Goal: Task Accomplishment & Management: Use online tool/utility

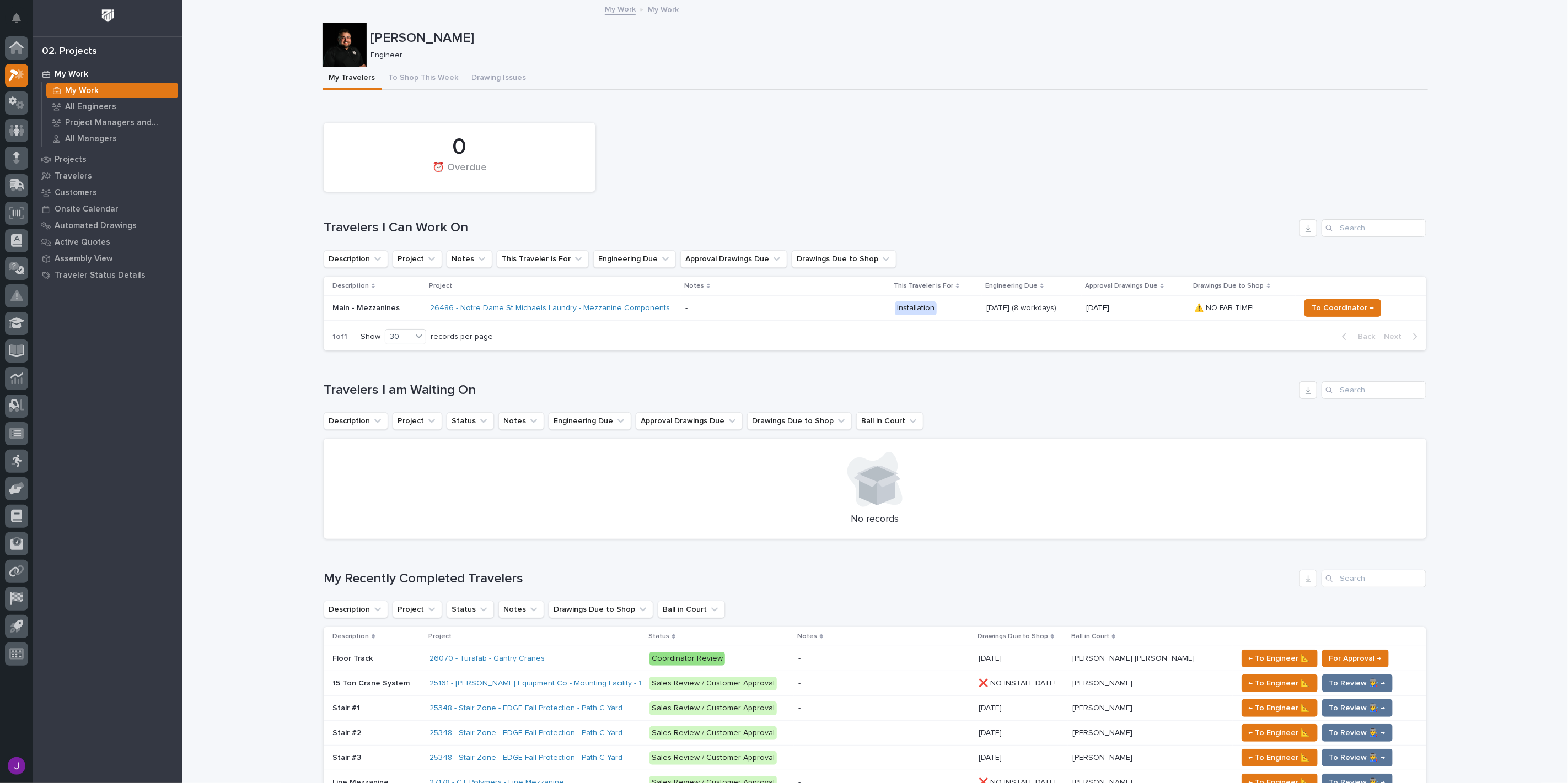
click at [419, 77] on button "To Shop This Week" at bounding box center [424, 78] width 83 height 23
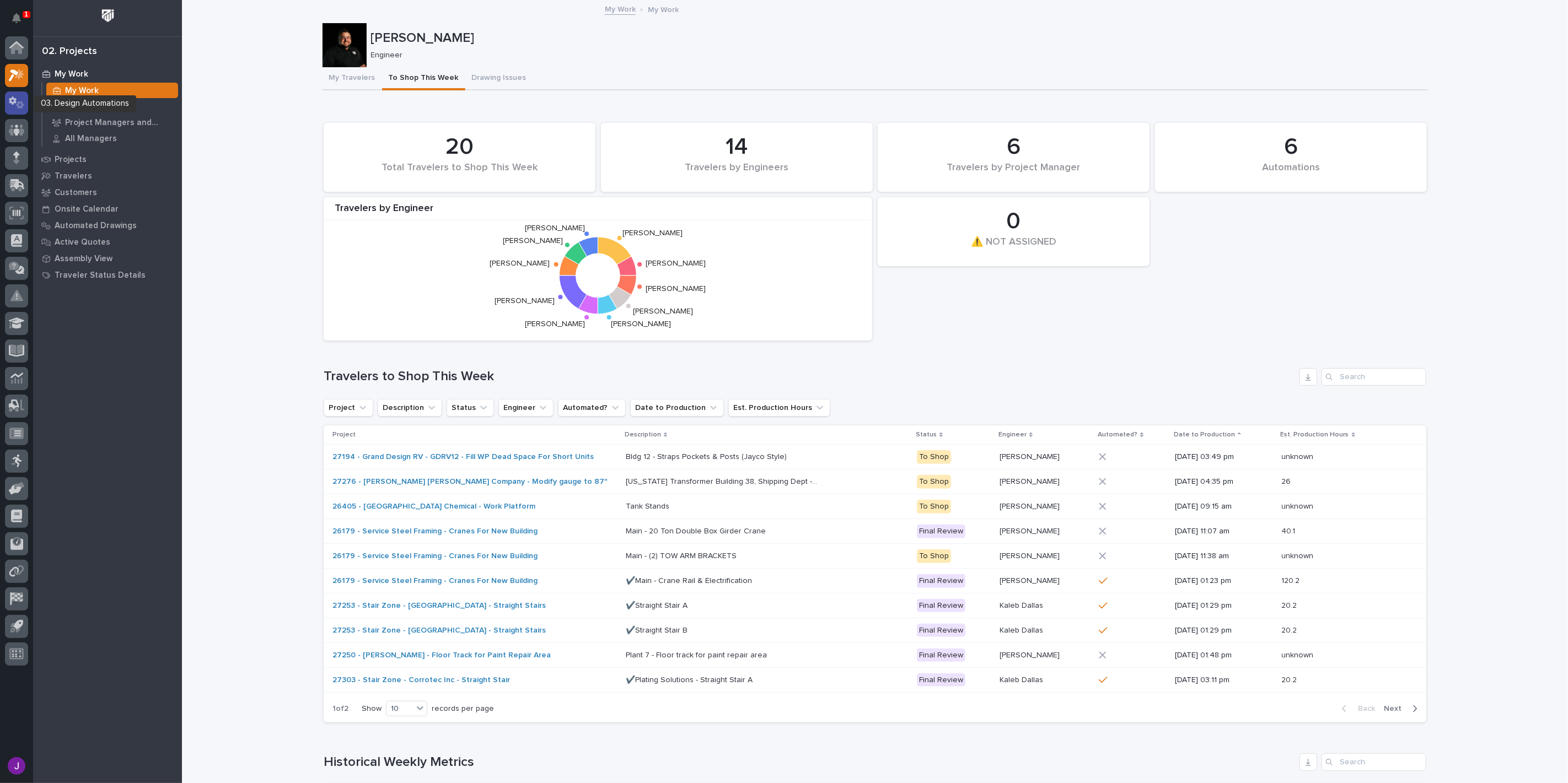
click at [10, 99] on icon at bounding box center [12, 101] width 7 height 8
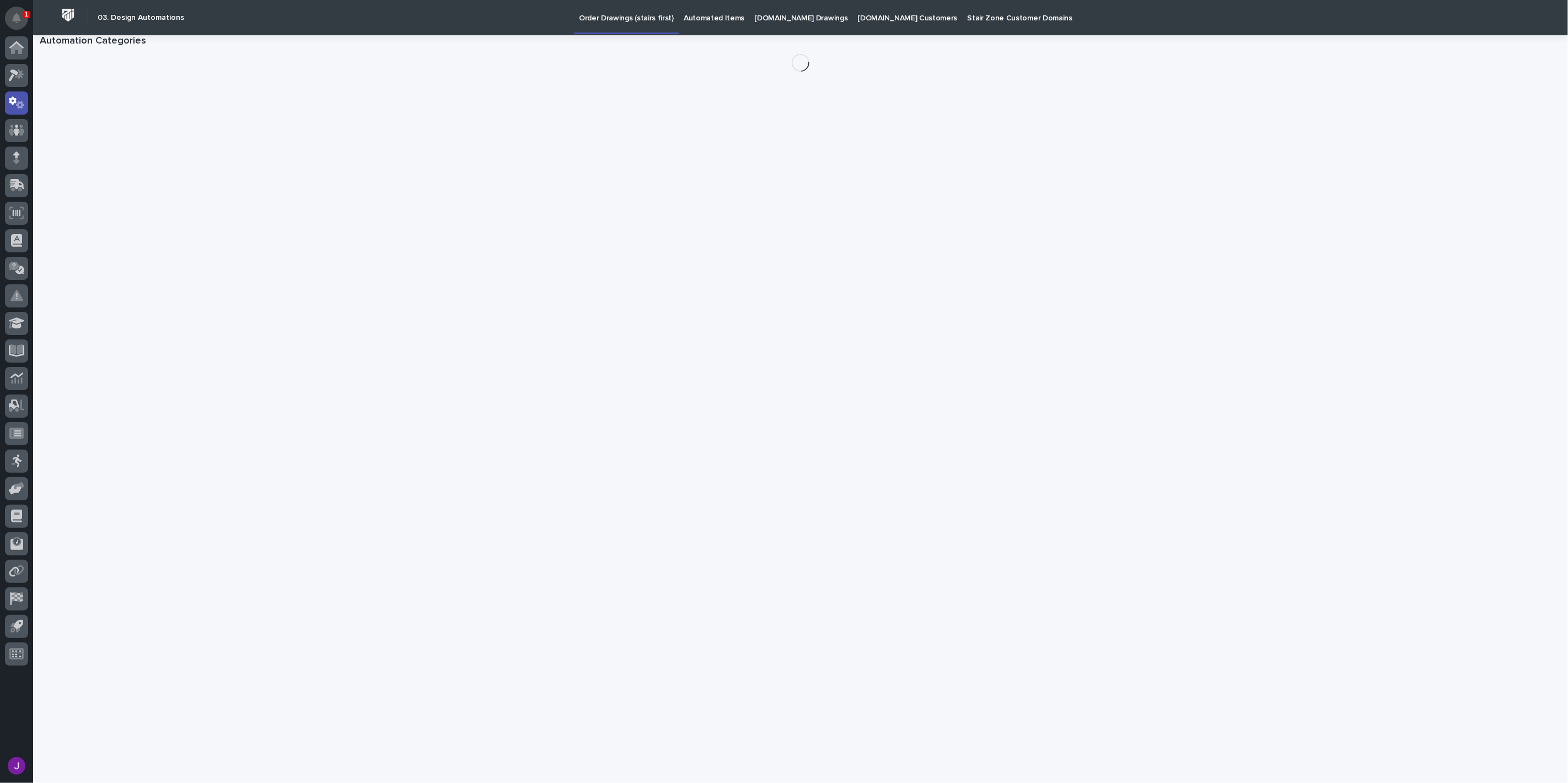
click at [17, 13] on icon "Notifications" at bounding box center [17, 18] width 9 height 10
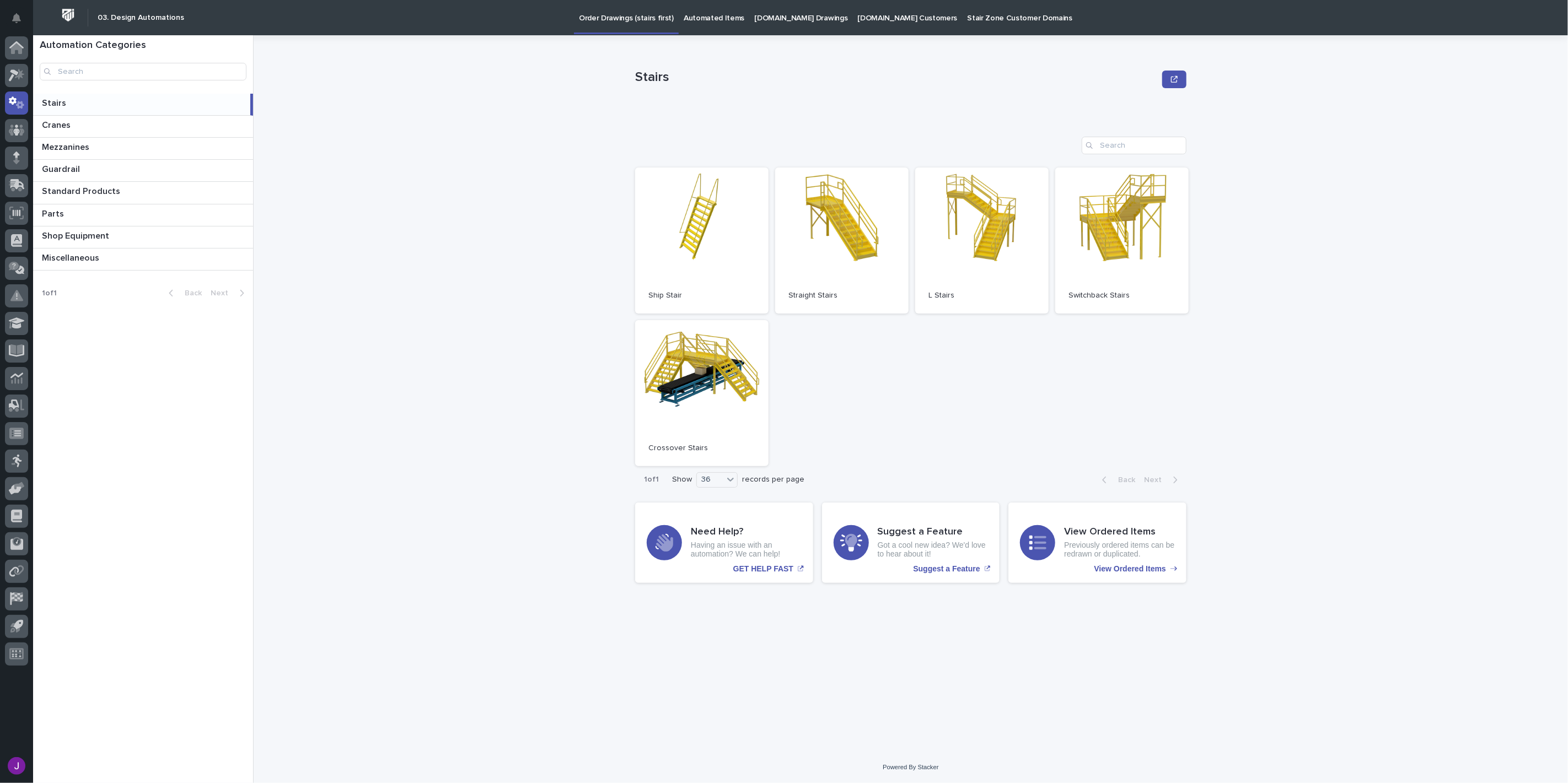
click at [505, 77] on div "Stairs Stairs Sorry, there was an error saving your record. Please try again. P…" at bounding box center [917, 410] width 1301 height 748
click at [161, 105] on p at bounding box center [144, 103] width 204 height 11
click at [78, 190] on p "Standard Products" at bounding box center [82, 190] width 80 height 12
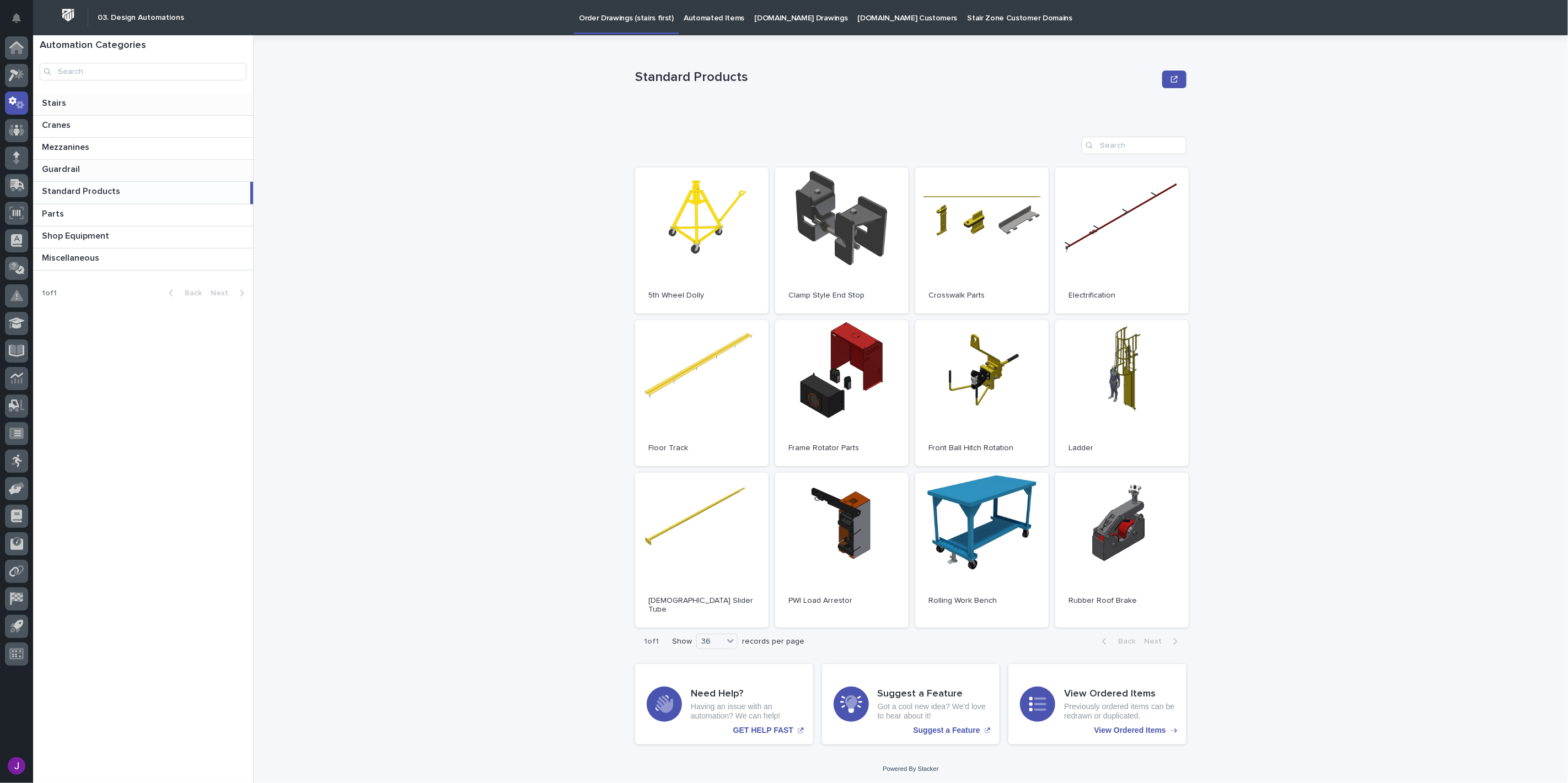
click at [78, 172] on p "Guardrail" at bounding box center [62, 168] width 40 height 12
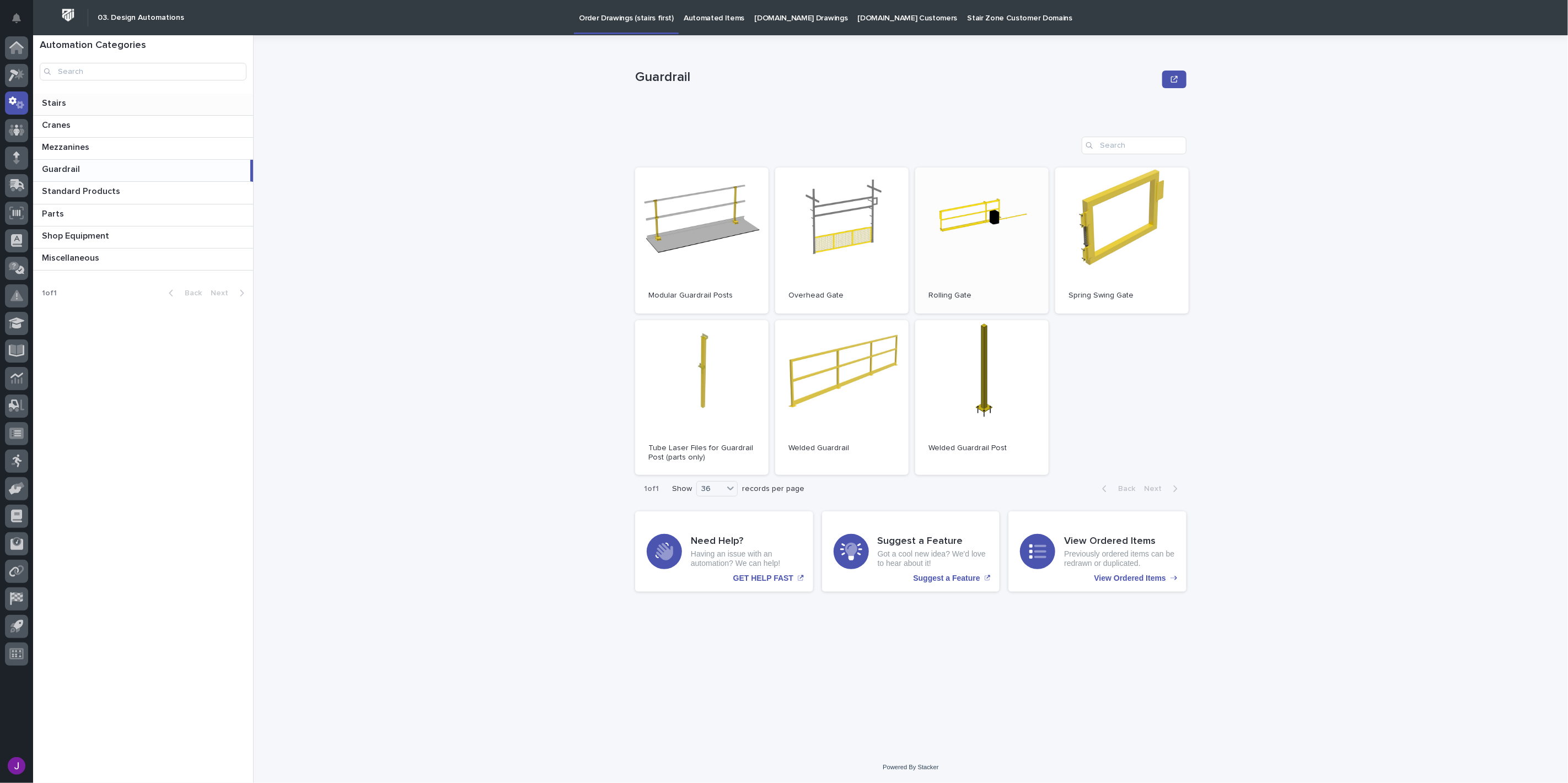
click at [972, 256] on link "Open" at bounding box center [982, 240] width 134 height 146
drag, startPoint x: 671, startPoint y: 17, endPoint x: 679, endPoint y: 17, distance: 8.0
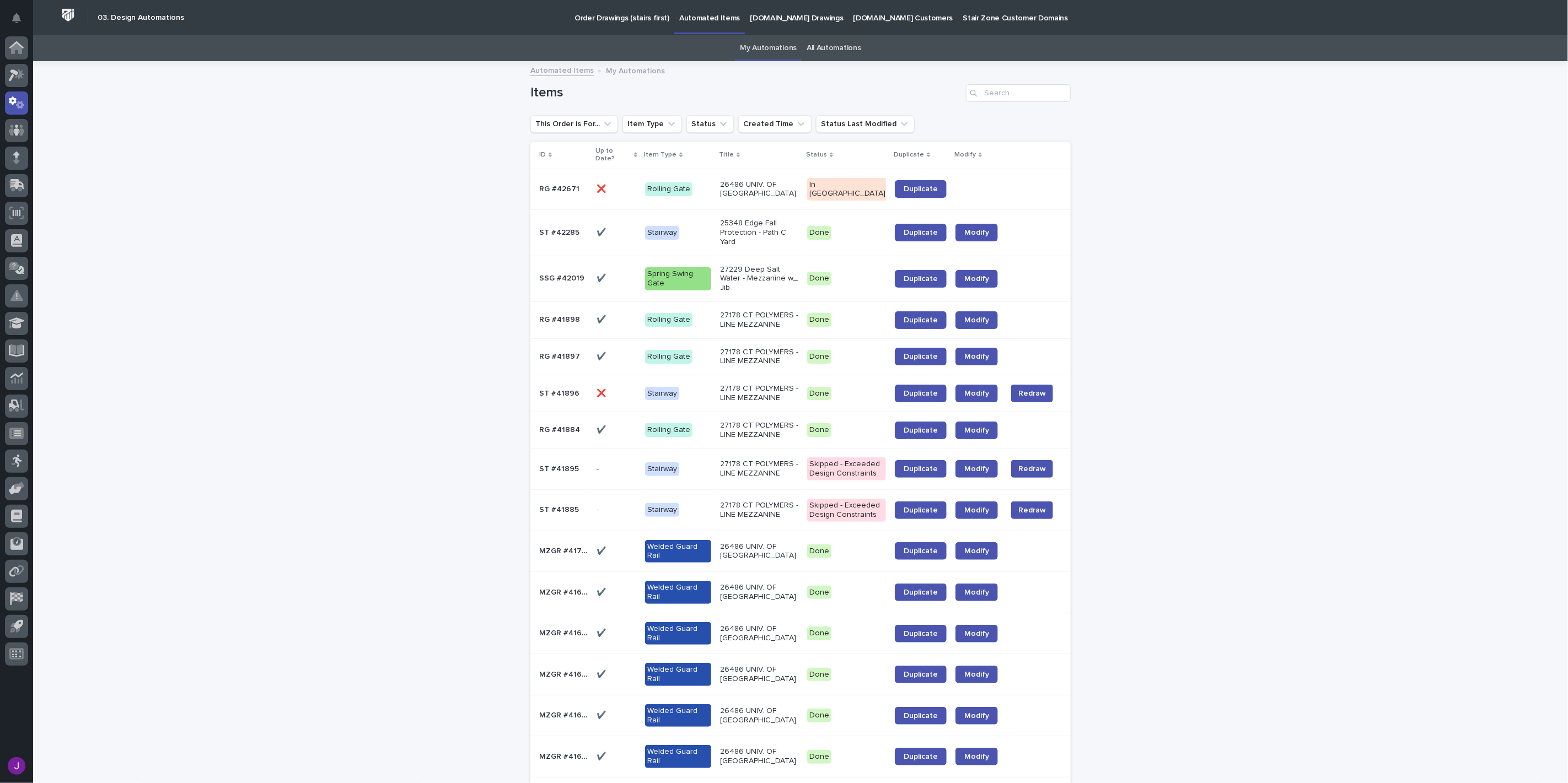
click at [580, 185] on p at bounding box center [563, 189] width 49 height 9
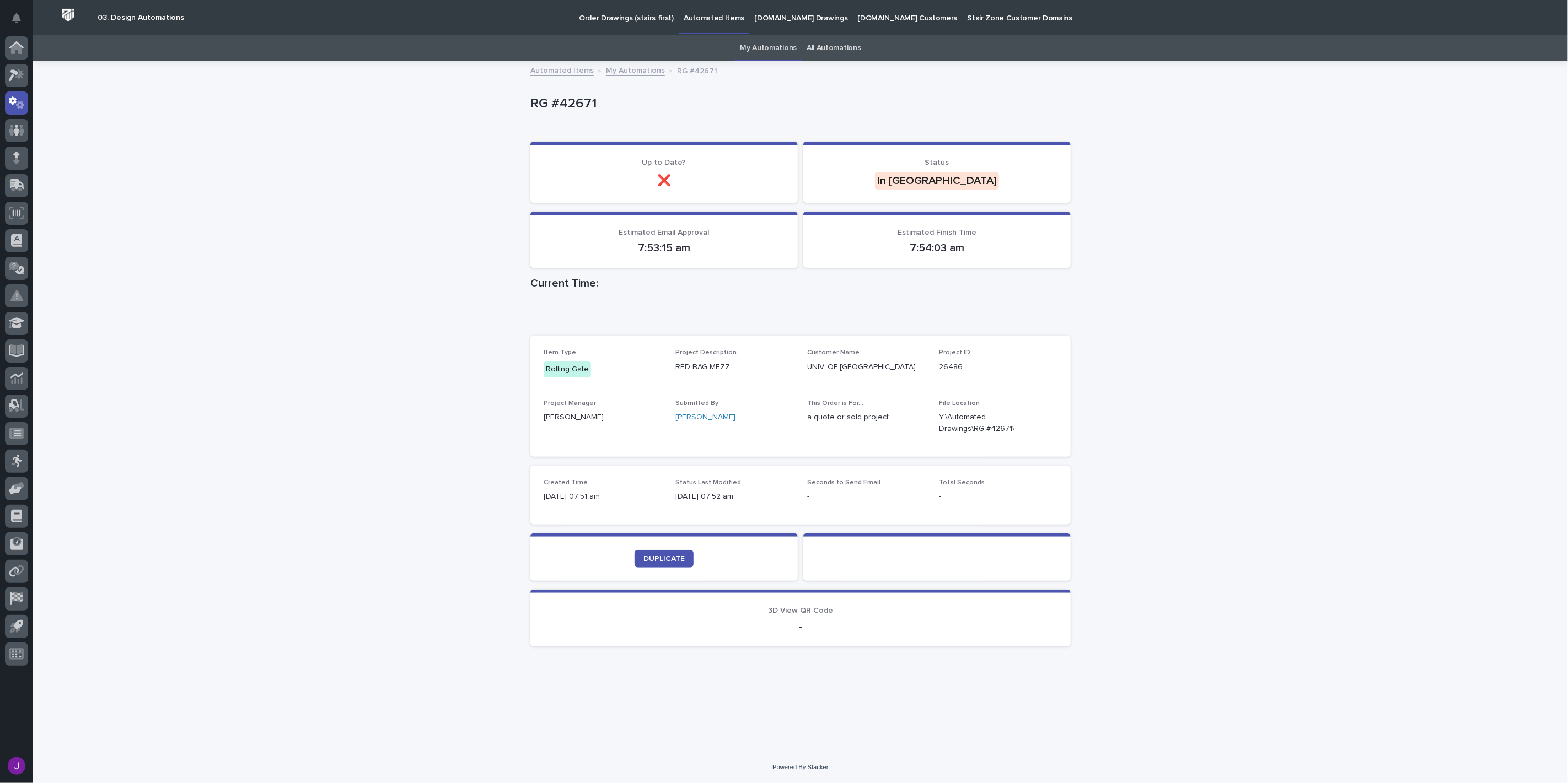
click at [768, 481] on p "Status Last Modified" at bounding box center [735, 482] width 119 height 7
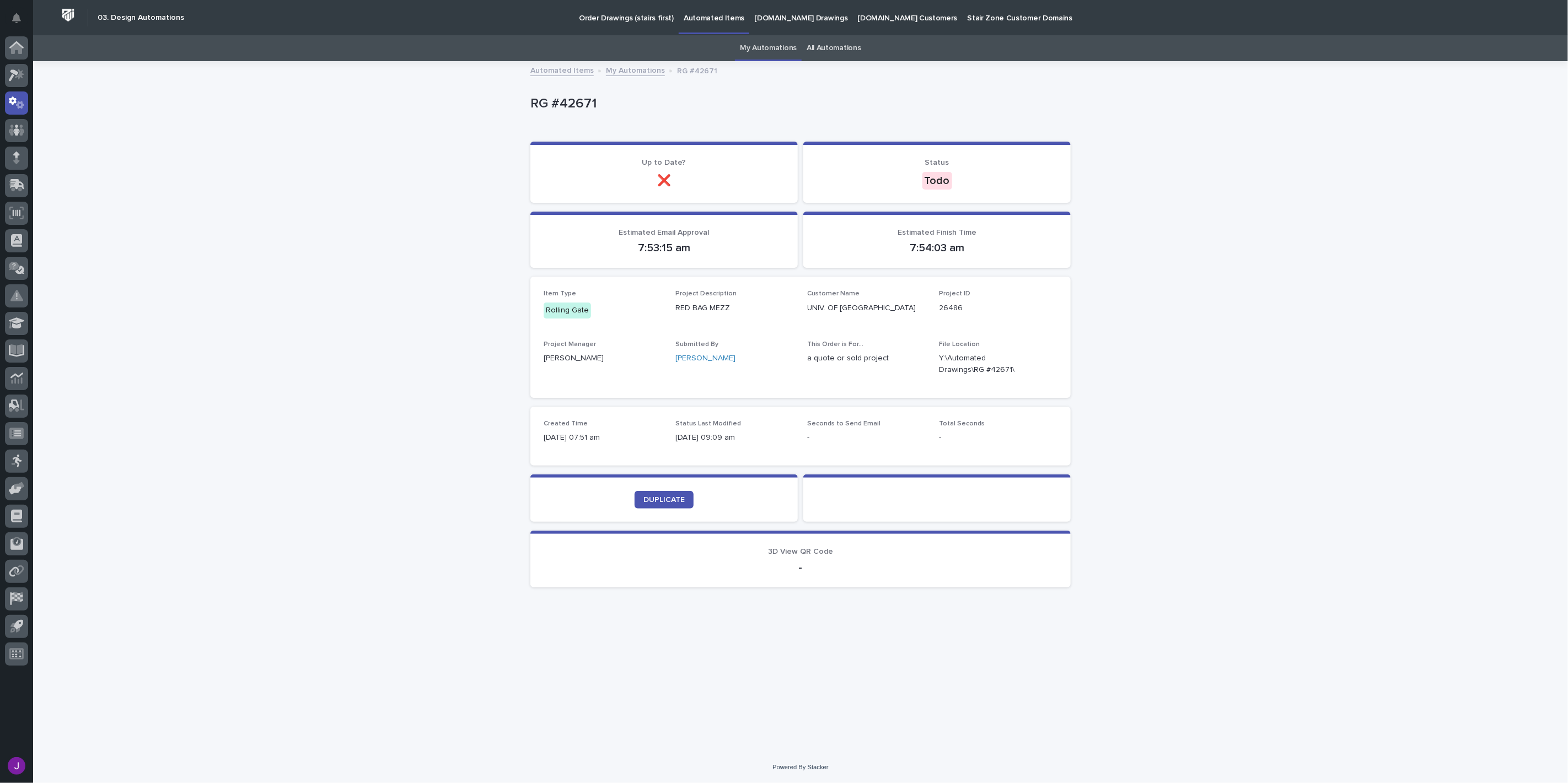
click at [1209, 356] on div "Loading... Saving… Loading... Saving… RG #42671 RG #42671 Sorry, there was an e…" at bounding box center [801, 406] width 1535 height 690
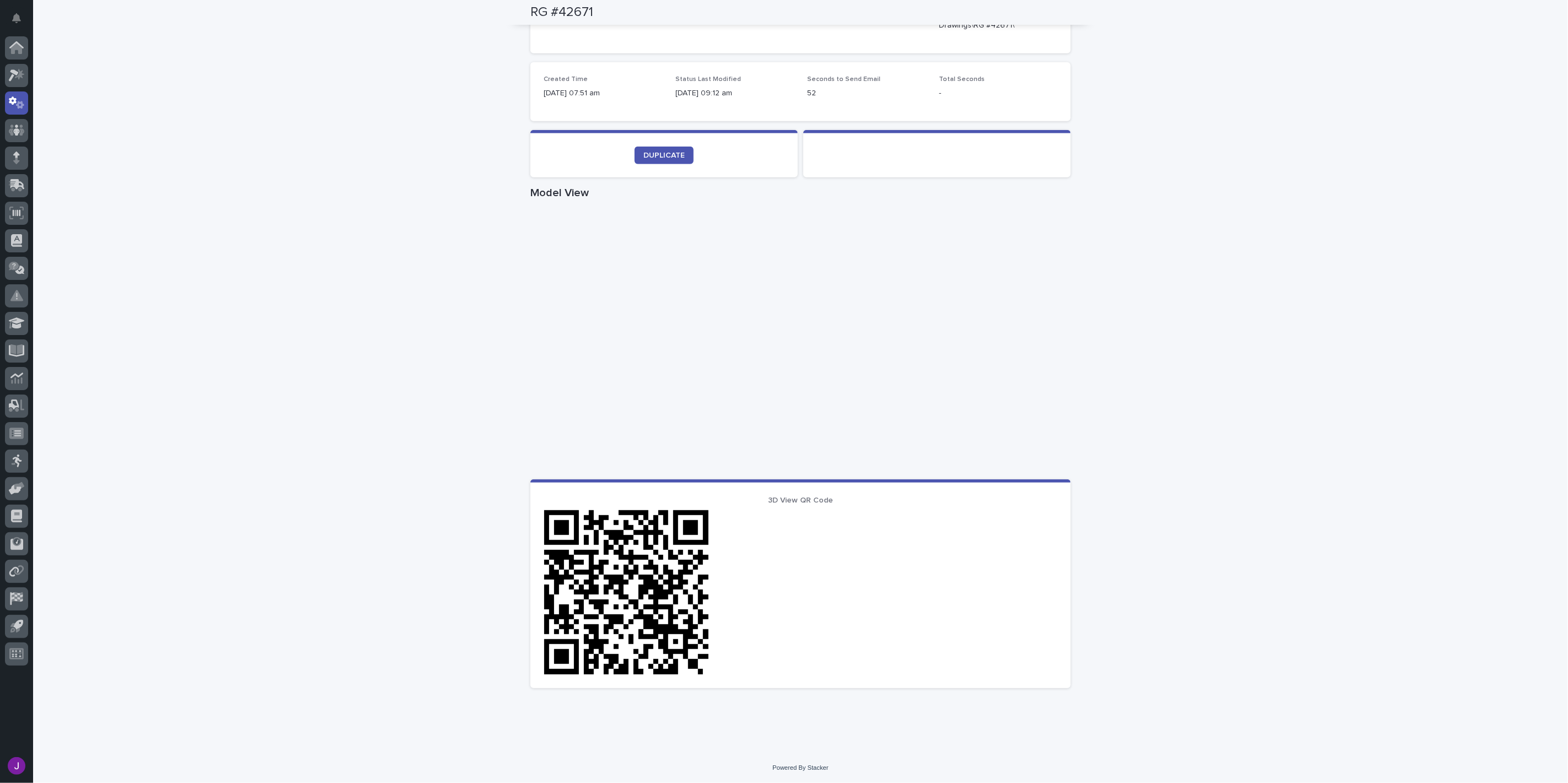
scroll to position [402, 0]
click at [648, 153] on span "DUPLICATE" at bounding box center [664, 156] width 41 height 7
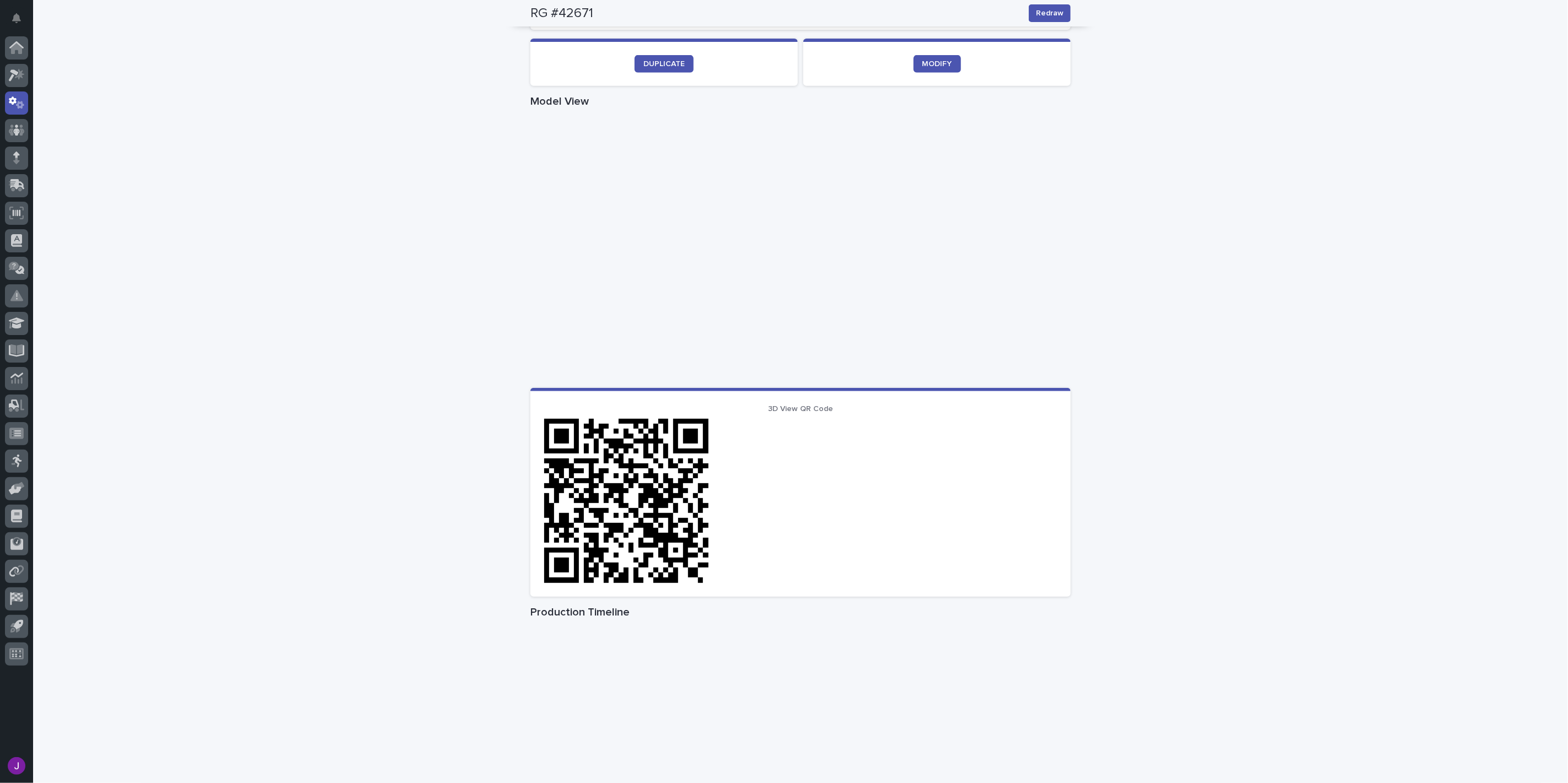
scroll to position [126, 0]
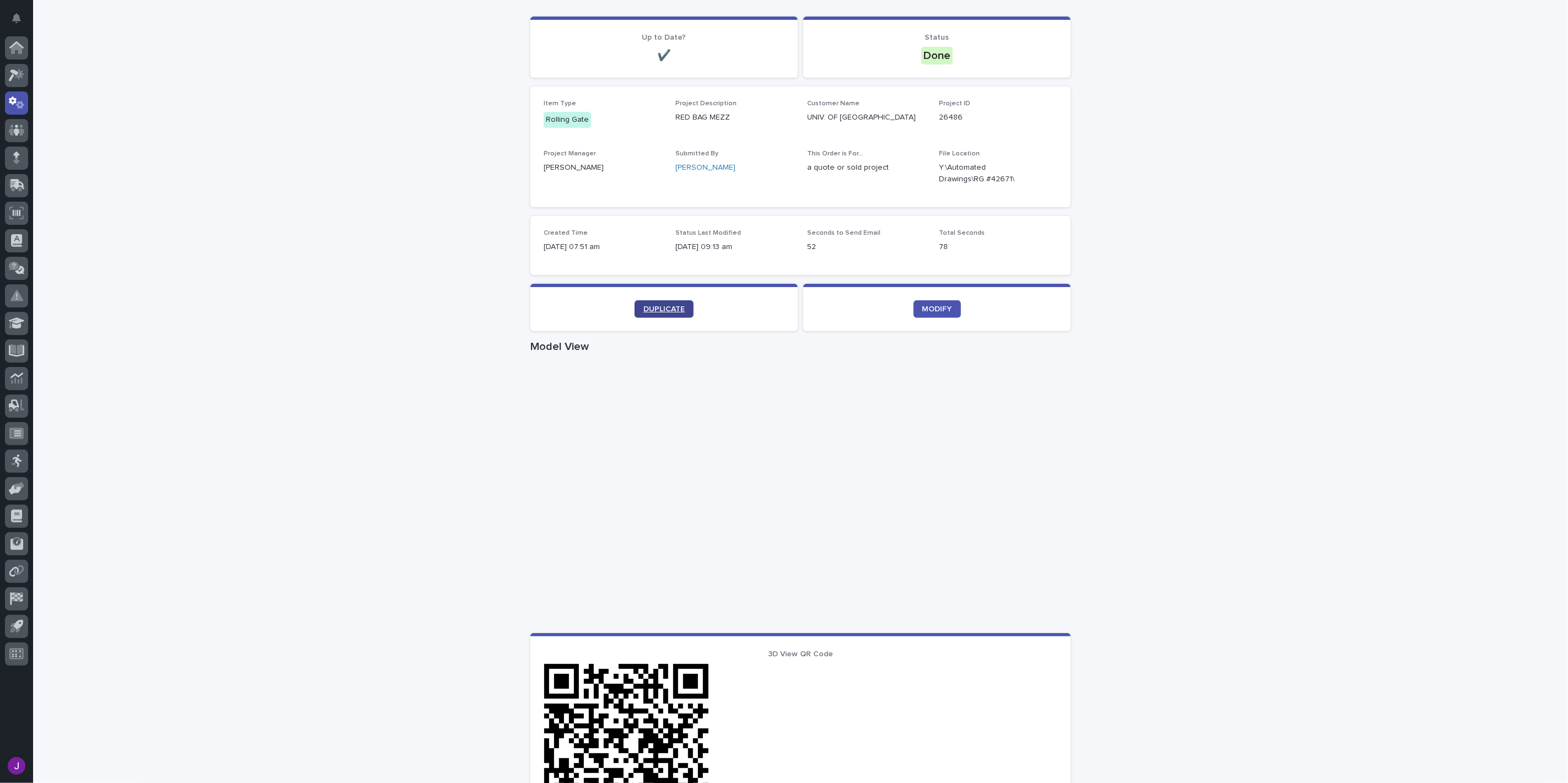
click at [662, 311] on span "DUPLICATE" at bounding box center [664, 309] width 41 height 7
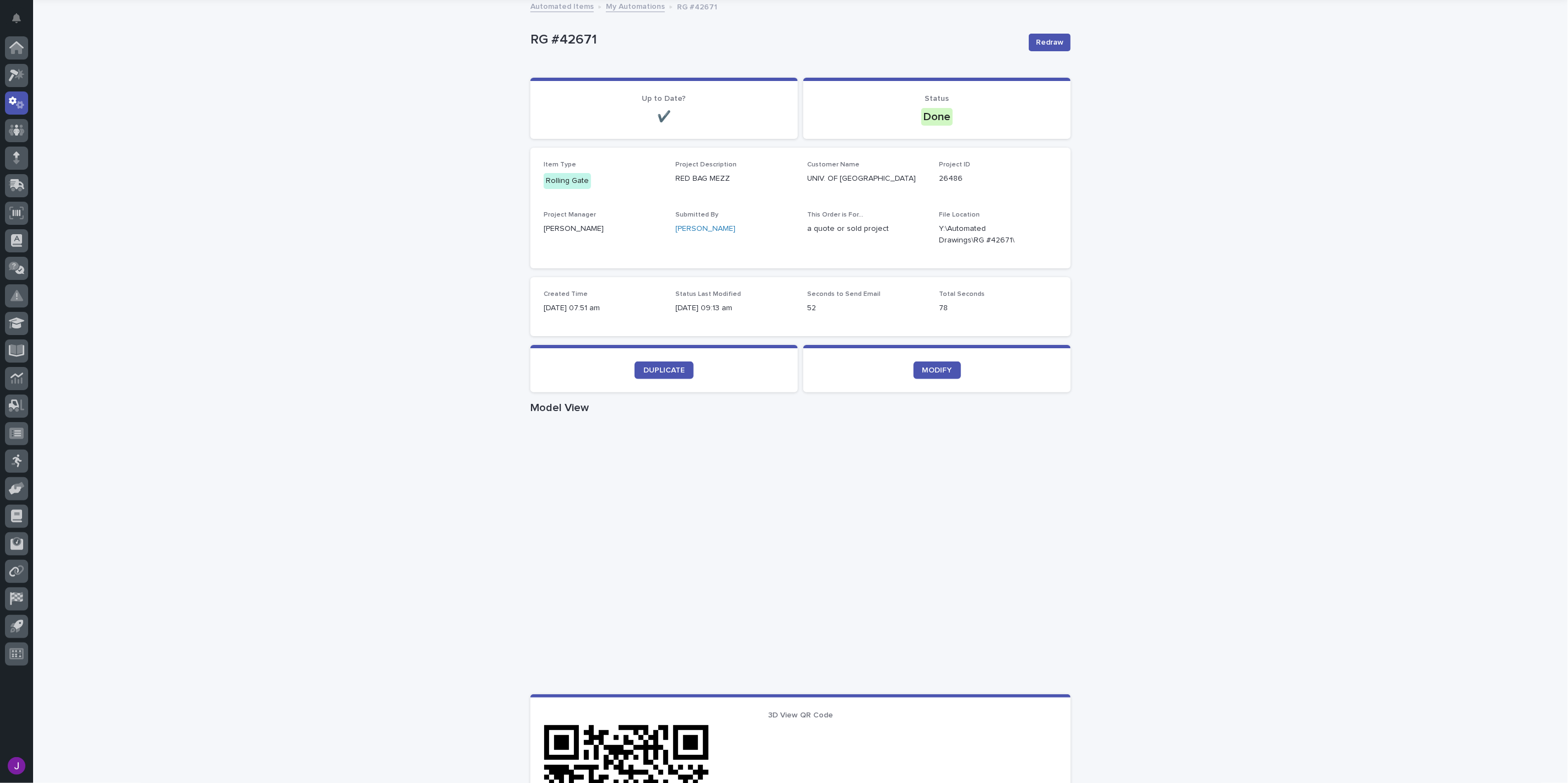
scroll to position [0, 0]
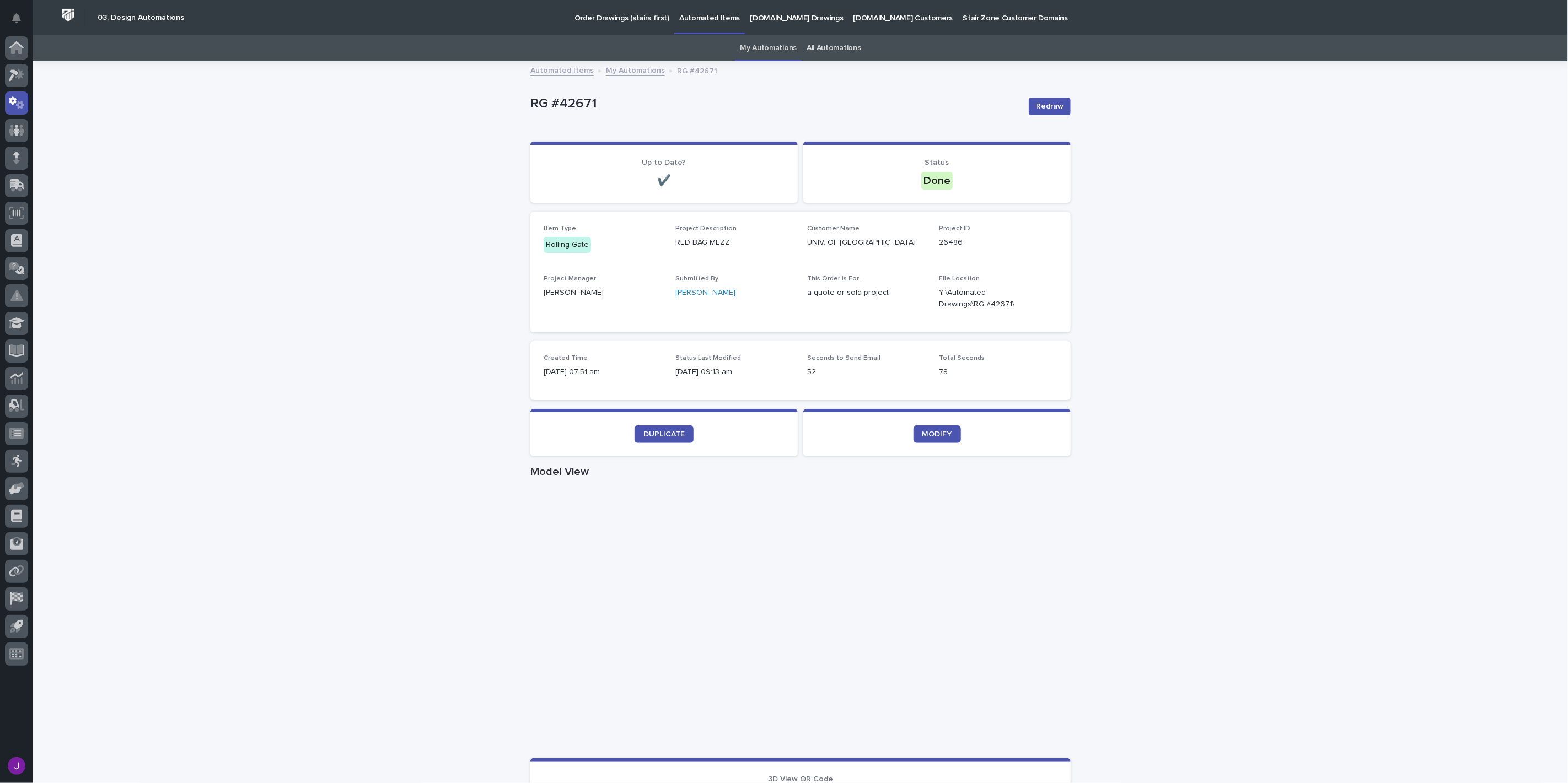
click at [767, 50] on link "My Automations" at bounding box center [768, 48] width 57 height 26
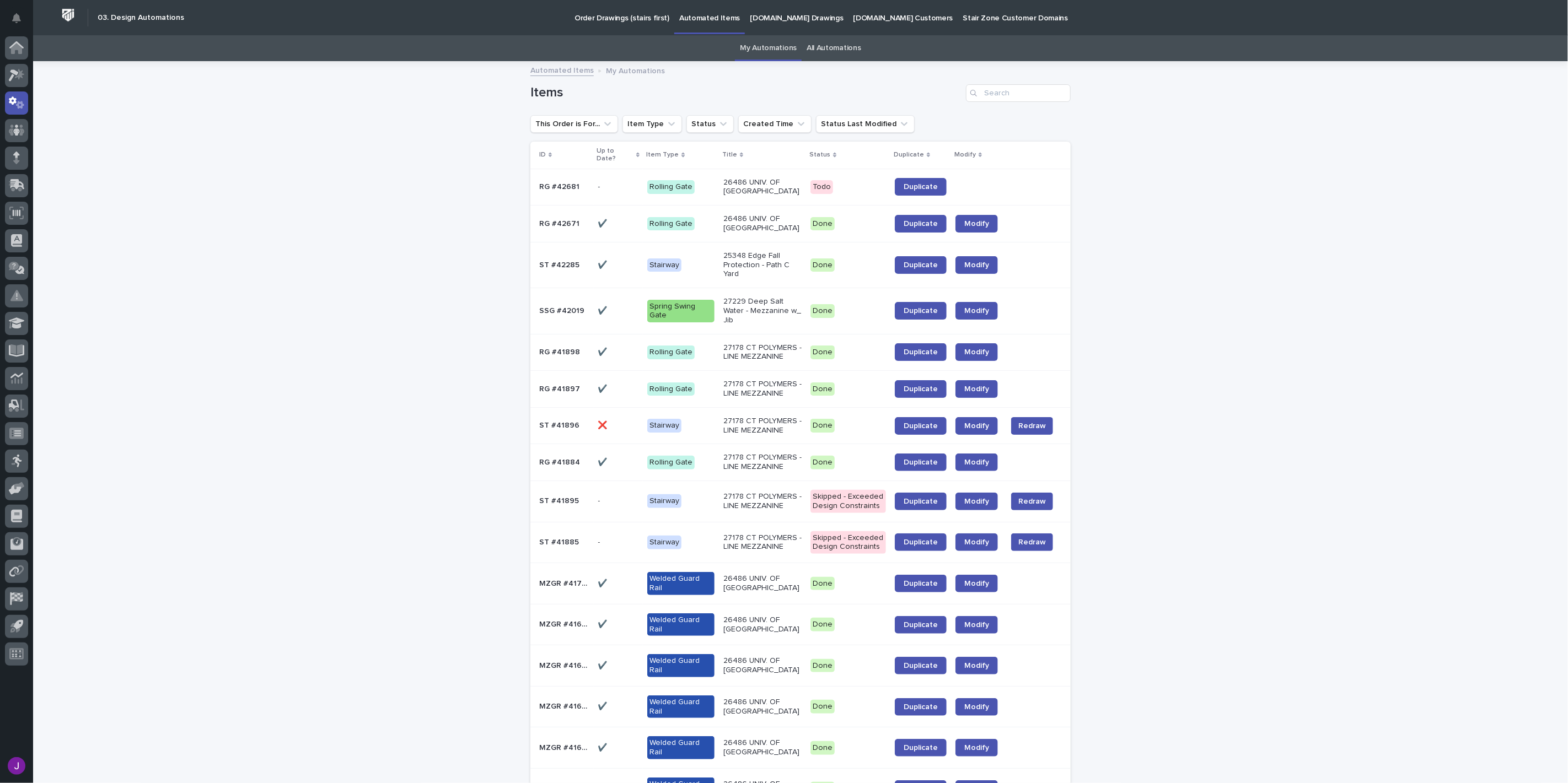
click at [684, 192] on div "Rolling Gate" at bounding box center [681, 187] width 67 height 22
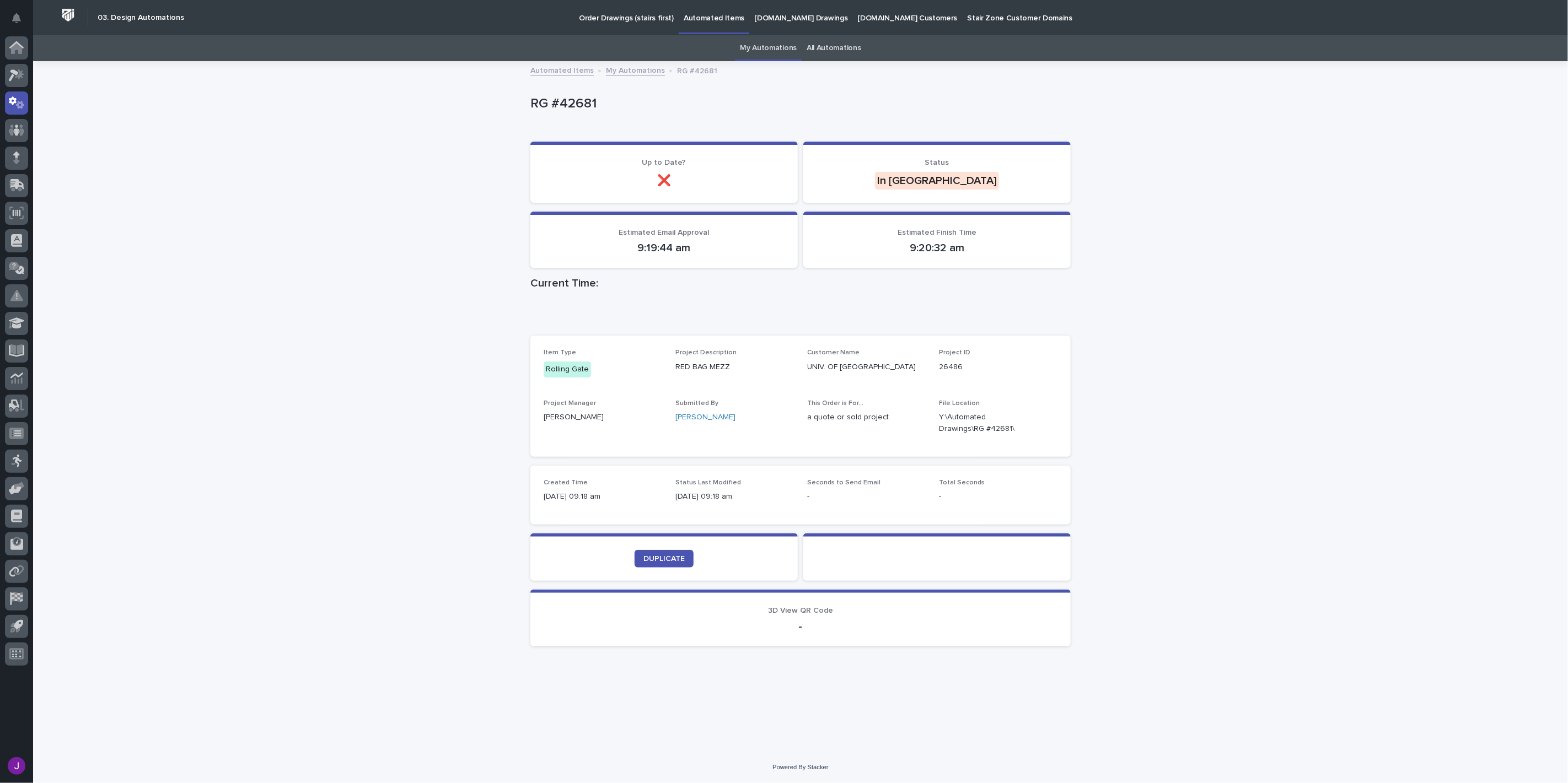
click at [1109, 262] on div "Loading... Saving… Loading... Saving… RG #42681 RG #42681 Sorry, there was an e…" at bounding box center [801, 406] width 1535 height 690
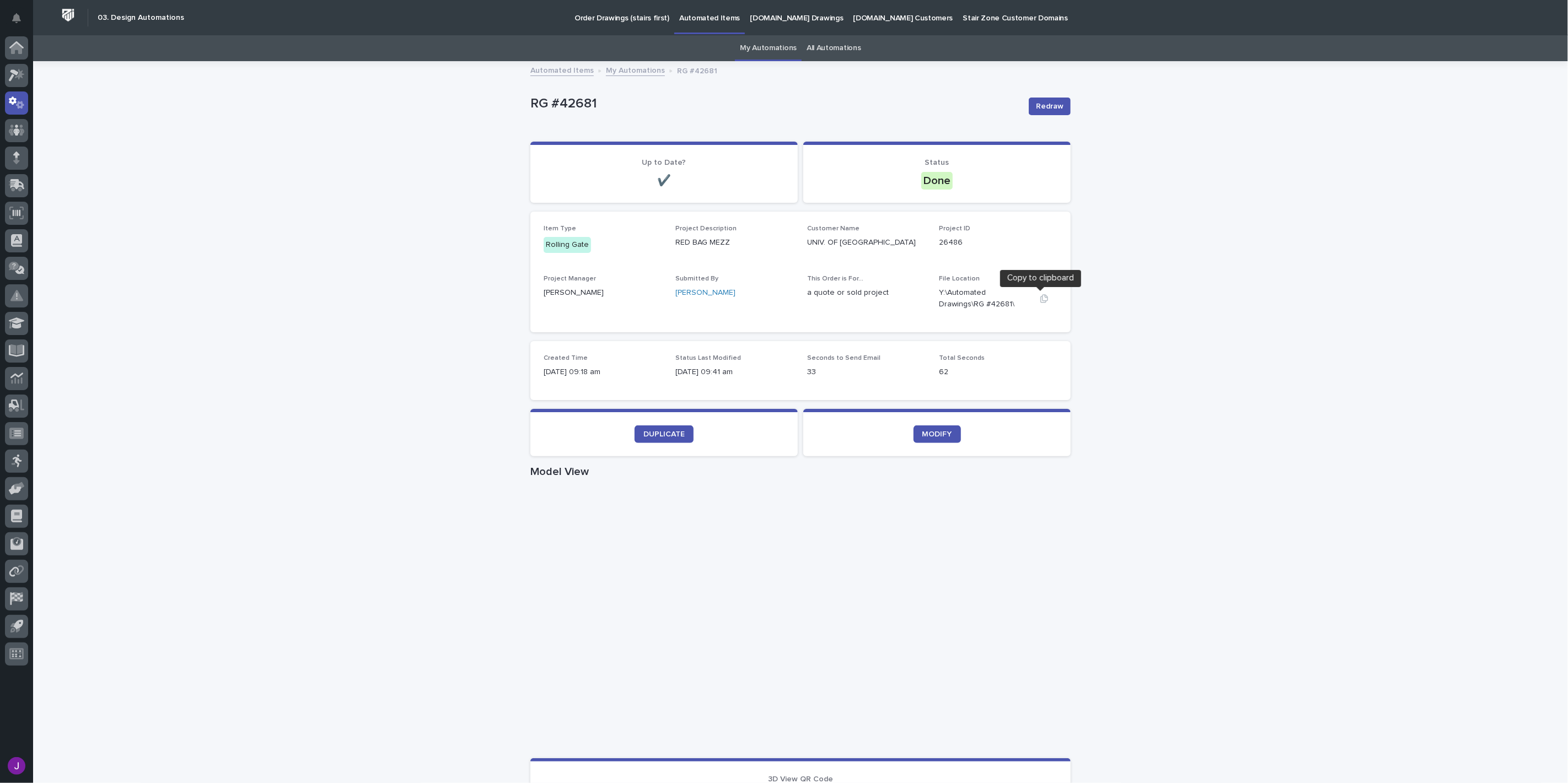
click at [1032, 301] on button "button" at bounding box center [1044, 298] width 26 height 9
click at [1000, 387] on div "Created Time [DATE] 09:18 am Status Last Modified [DATE] 09:41 am Seconds to Se…" at bounding box center [801, 370] width 540 height 59
click at [668, 439] on link "DUPLICATE" at bounding box center [663, 434] width 59 height 17
click at [767, 56] on link "My Automations" at bounding box center [768, 48] width 57 height 26
